Goal: Task Accomplishment & Management: Use online tool/utility

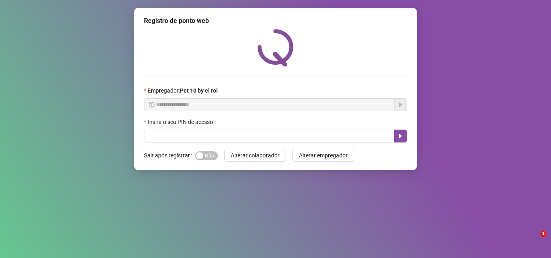
click at [279, 140] on input "text" at bounding box center [269, 136] width 250 height 13
type input "*****"
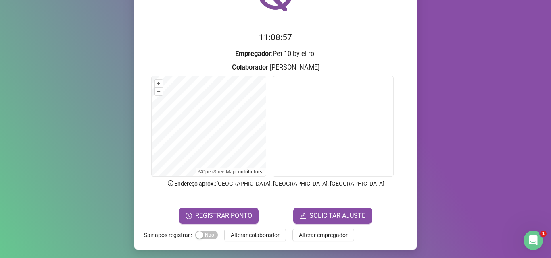
scroll to position [56, 0]
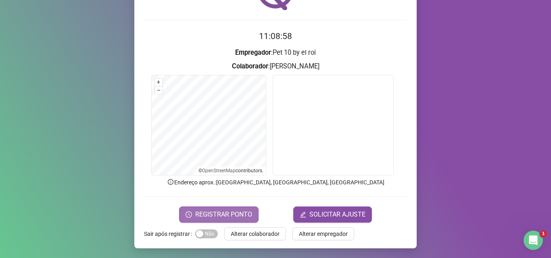
click at [215, 216] on span "REGISTRAR PONTO" at bounding box center [223, 215] width 57 height 10
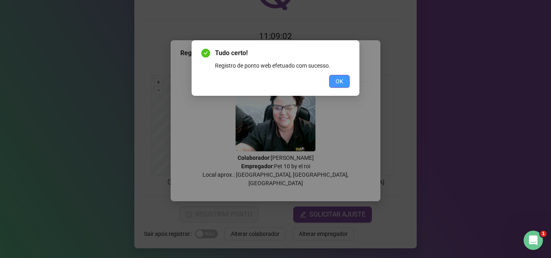
click at [340, 83] on span "OK" at bounding box center [340, 81] width 8 height 9
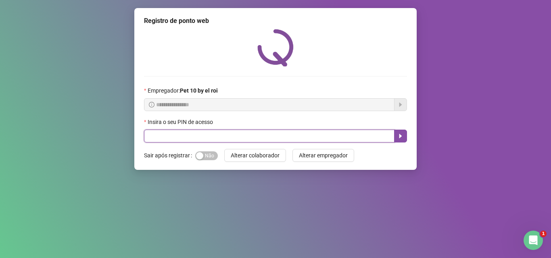
click at [254, 134] on input "text" at bounding box center [269, 136] width 250 height 13
type input "*****"
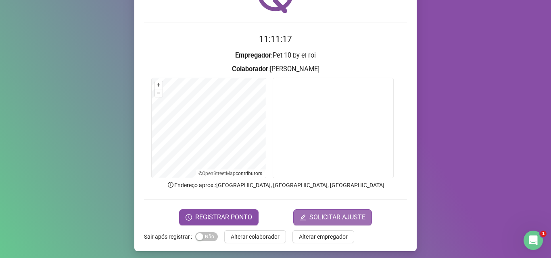
scroll to position [56, 0]
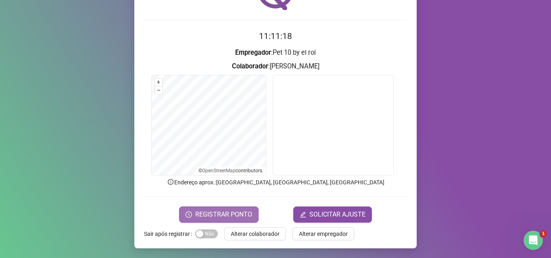
click at [221, 213] on span "REGISTRAR PONTO" at bounding box center [223, 215] width 57 height 10
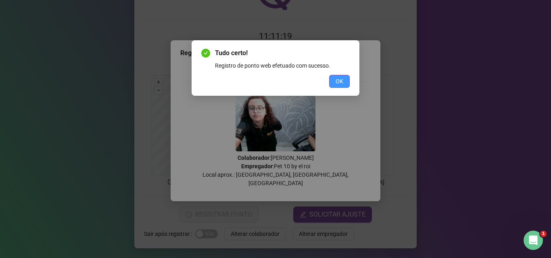
click at [339, 81] on span "OK" at bounding box center [340, 81] width 8 height 9
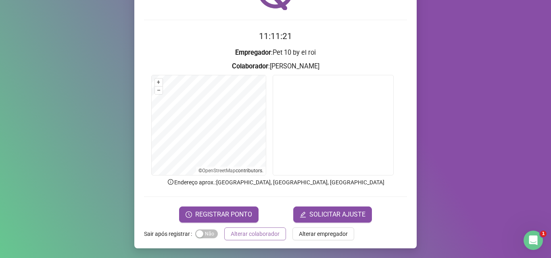
click at [256, 233] on span "Alterar colaborador" at bounding box center [255, 234] width 49 height 9
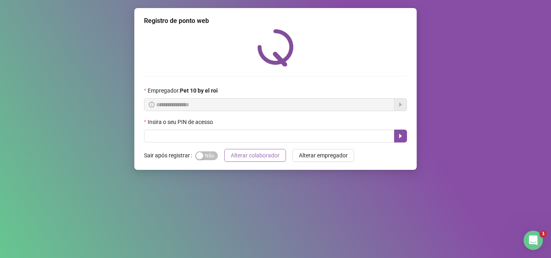
scroll to position [0, 0]
